Goal: Information Seeking & Learning: Learn about a topic

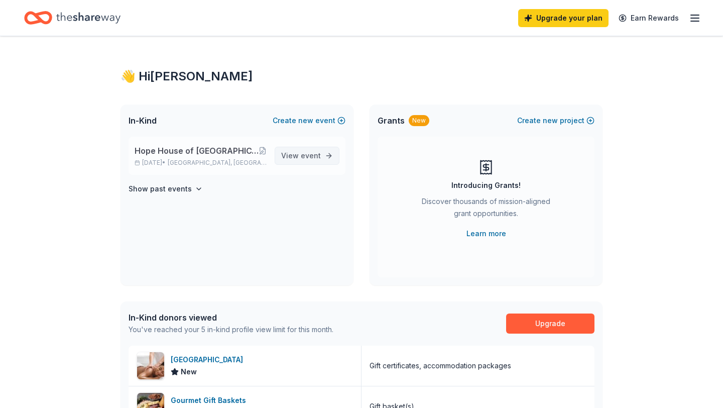
click at [318, 154] on span "event" at bounding box center [311, 155] width 20 height 9
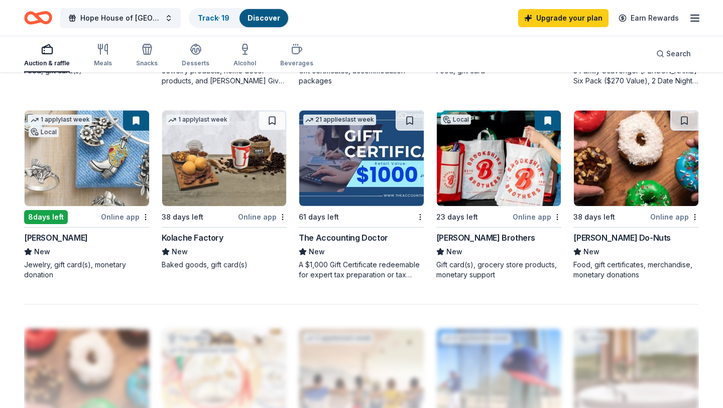
scroll to position [657, 0]
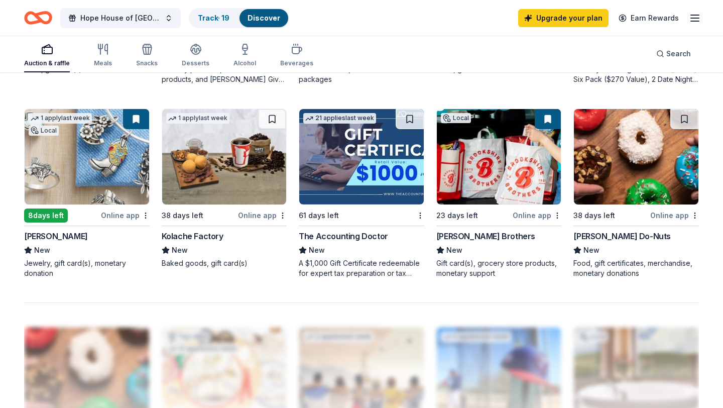
click at [381, 193] on img at bounding box center [361, 156] width 124 height 95
